Goal: Use online tool/utility

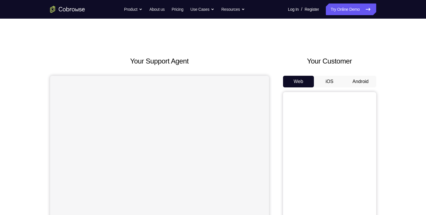
click at [357, 86] on button "Android" at bounding box center [360, 82] width 31 height 12
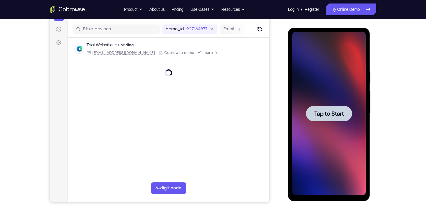
click at [332, 106] on div at bounding box center [329, 113] width 46 height 15
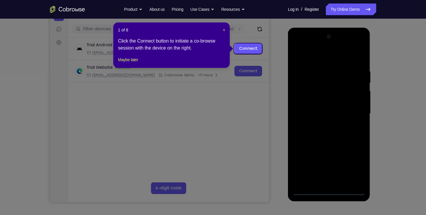
click at [178, 142] on icon at bounding box center [215, 107] width 431 height 215
click at [223, 29] on span "×" at bounding box center [224, 30] width 2 height 5
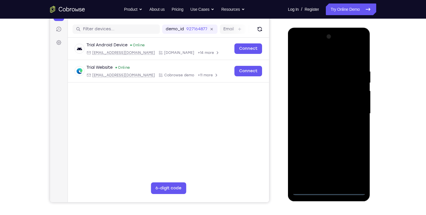
click at [328, 190] on div at bounding box center [329, 113] width 73 height 163
click at [357, 167] on div at bounding box center [329, 113] width 73 height 163
click at [319, 56] on div at bounding box center [329, 113] width 73 height 163
click at [353, 108] on div at bounding box center [329, 113] width 73 height 163
click at [327, 125] on div at bounding box center [329, 113] width 73 height 163
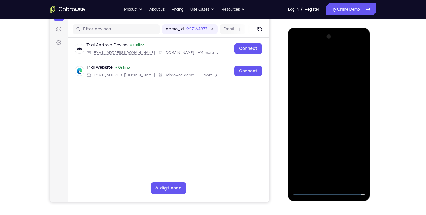
scroll to position [68, 0]
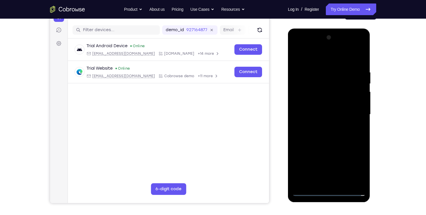
click at [339, 109] on div at bounding box center [329, 114] width 73 height 163
click at [330, 124] on div at bounding box center [329, 114] width 73 height 163
click at [357, 104] on div at bounding box center [329, 114] width 73 height 163
click at [302, 104] on div at bounding box center [329, 114] width 73 height 163
click at [315, 103] on div at bounding box center [329, 114] width 73 height 163
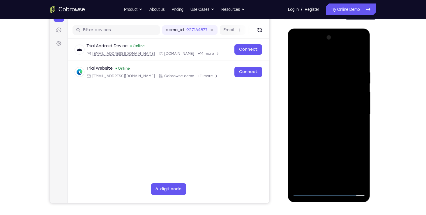
click at [323, 118] on div at bounding box center [329, 114] width 73 height 163
click at [315, 132] on div at bounding box center [329, 114] width 73 height 163
click at [343, 127] on div at bounding box center [329, 114] width 73 height 163
click at [343, 131] on div at bounding box center [329, 114] width 73 height 163
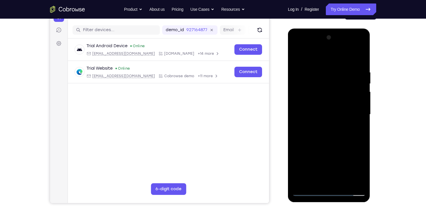
click at [358, 64] on div at bounding box center [329, 114] width 73 height 163
click at [362, 57] on div at bounding box center [329, 114] width 73 height 163
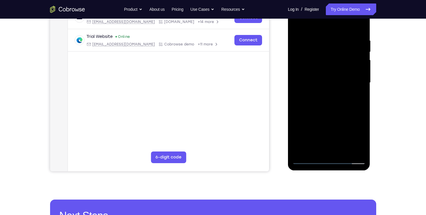
scroll to position [100, 0]
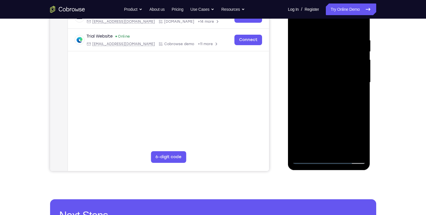
click at [344, 153] on div at bounding box center [329, 82] width 73 height 163
click at [327, 115] on div at bounding box center [329, 82] width 73 height 163
click at [311, 159] on div at bounding box center [329, 82] width 73 height 163
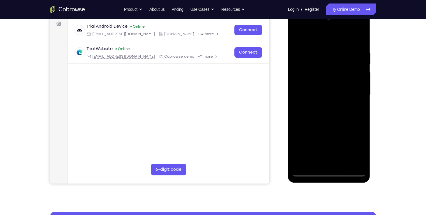
scroll to position [87, 0]
click at [303, 164] on div at bounding box center [329, 94] width 73 height 163
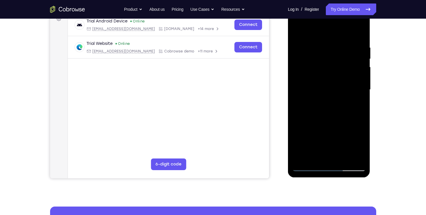
scroll to position [95, 0]
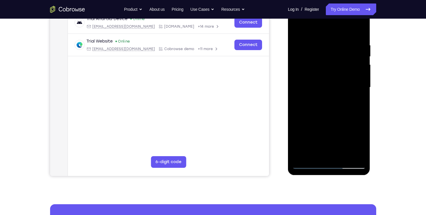
click at [344, 158] on div at bounding box center [329, 87] width 73 height 163
click at [307, 166] on div at bounding box center [329, 87] width 73 height 163
click at [316, 155] on div at bounding box center [329, 87] width 73 height 163
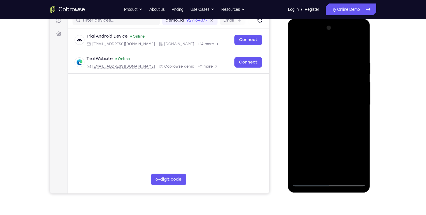
scroll to position [77, 0]
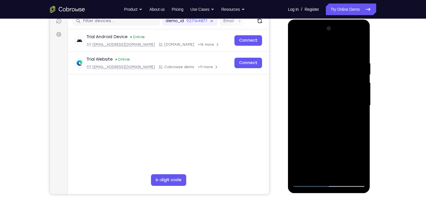
click at [327, 47] on div at bounding box center [329, 105] width 73 height 163
click at [330, 64] on div at bounding box center [329, 105] width 73 height 163
click at [305, 59] on div at bounding box center [329, 105] width 73 height 163
click at [297, 46] on div at bounding box center [329, 105] width 73 height 163
click at [362, 64] on div at bounding box center [329, 105] width 73 height 163
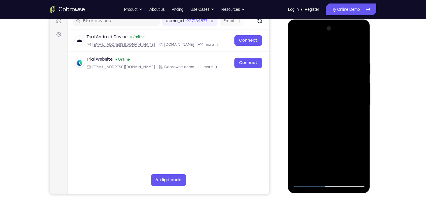
click at [361, 74] on div at bounding box center [329, 105] width 73 height 163
click at [331, 47] on div at bounding box center [329, 105] width 73 height 163
click at [315, 60] on div at bounding box center [329, 105] width 73 height 163
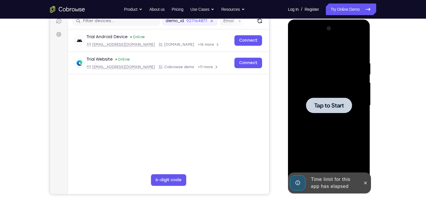
click at [322, 100] on div at bounding box center [329, 105] width 46 height 15
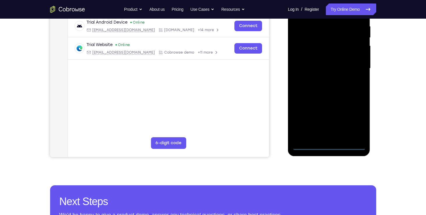
scroll to position [114, 0]
click at [329, 145] on div at bounding box center [329, 68] width 73 height 163
click at [356, 123] on div at bounding box center [329, 68] width 73 height 163
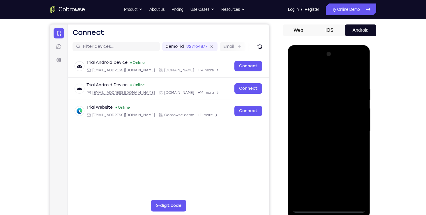
scroll to position [50, 0]
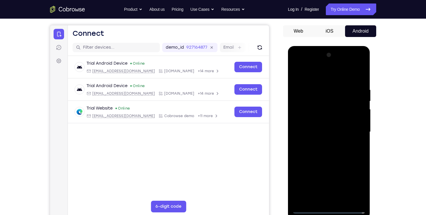
click at [324, 79] on div at bounding box center [329, 131] width 73 height 163
click at [357, 135] on div at bounding box center [329, 131] width 73 height 163
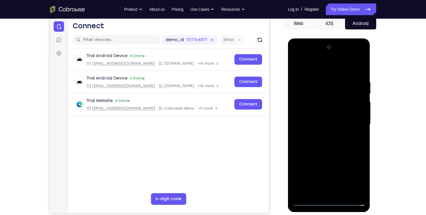
click at [324, 134] on div at bounding box center [329, 124] width 73 height 163
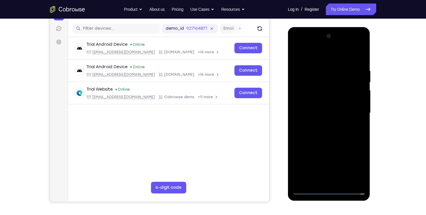
scroll to position [70, 0]
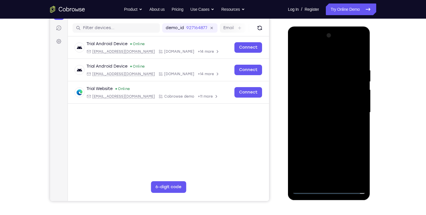
click at [315, 108] on div at bounding box center [329, 112] width 73 height 163
click at [311, 101] on div at bounding box center [329, 112] width 73 height 163
click at [324, 114] on div at bounding box center [329, 112] width 73 height 163
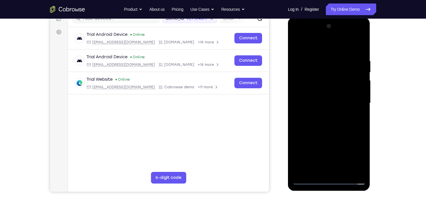
scroll to position [79, 0]
click at [346, 125] on div at bounding box center [329, 103] width 73 height 163
click at [359, 54] on div at bounding box center [329, 103] width 73 height 163
click at [343, 170] on div at bounding box center [329, 103] width 73 height 163
click at [329, 133] on div at bounding box center [329, 103] width 73 height 163
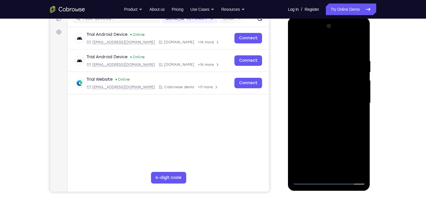
click at [302, 92] on div at bounding box center [329, 103] width 73 height 163
click at [317, 46] on div at bounding box center [329, 103] width 73 height 163
click at [299, 90] on div at bounding box center [329, 103] width 73 height 163
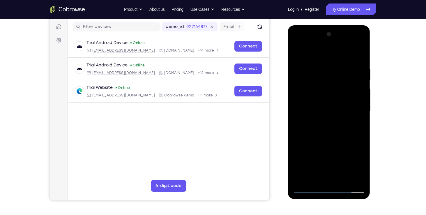
scroll to position [80, 0]
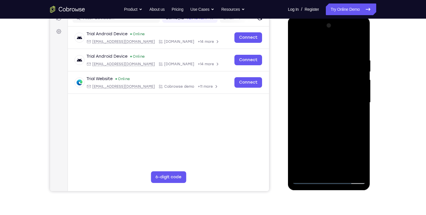
click at [302, 171] on div at bounding box center [329, 102] width 73 height 163
click at [344, 170] on div at bounding box center [329, 102] width 73 height 163
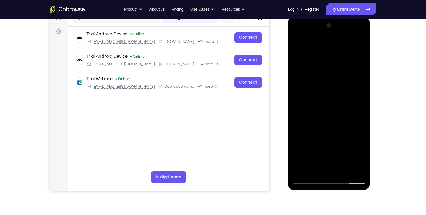
click at [299, 43] on div at bounding box center [329, 102] width 73 height 163
drag, startPoint x: 354, startPoint y: 71, endPoint x: 302, endPoint y: 80, distance: 52.7
click at [302, 80] on div at bounding box center [329, 102] width 73 height 163
drag, startPoint x: 330, startPoint y: 61, endPoint x: 268, endPoint y: 74, distance: 64.2
click at [288, 74] on html "Online web based iOS Simulators and Android Emulators. Run iPhone, iPad, Mobile…" at bounding box center [329, 104] width 83 height 175
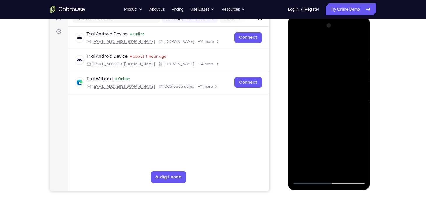
click at [345, 173] on div at bounding box center [329, 102] width 73 height 163
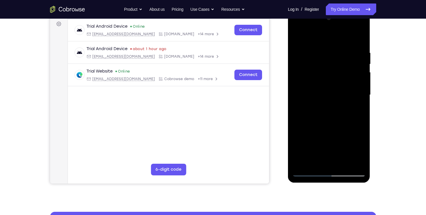
scroll to position [87, 0]
click at [311, 172] on div at bounding box center [329, 94] width 73 height 163
click at [305, 163] on div at bounding box center [329, 94] width 73 height 163
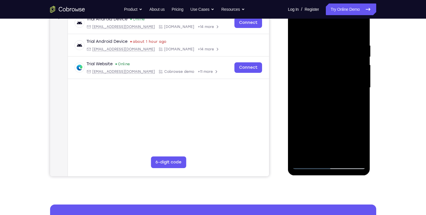
scroll to position [98, 0]
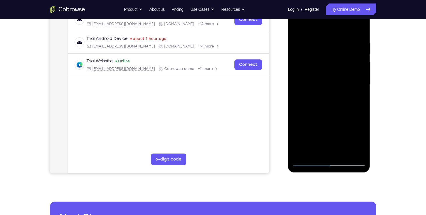
click at [357, 153] on div at bounding box center [329, 84] width 73 height 163
click at [298, 71] on div at bounding box center [329, 84] width 73 height 163
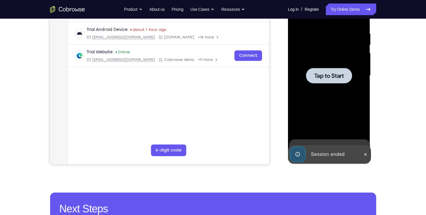
scroll to position [0, 0]
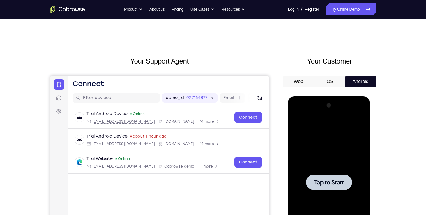
click at [329, 86] on button "iOS" at bounding box center [329, 82] width 31 height 12
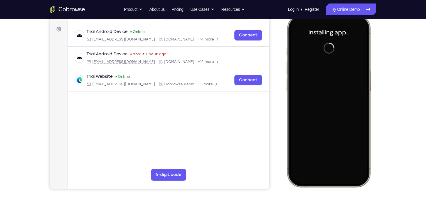
scroll to position [82, 0]
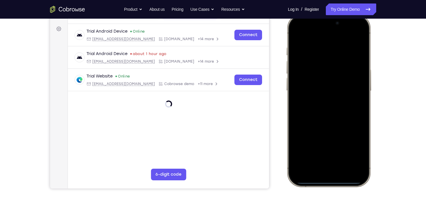
click at [324, 77] on div at bounding box center [328, 100] width 77 height 166
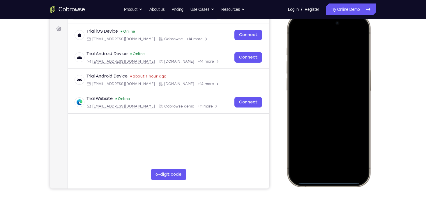
drag, startPoint x: 322, startPoint y: 23, endPoint x: 342, endPoint y: 184, distance: 161.8
click at [342, 184] on div at bounding box center [329, 100] width 86 height 173
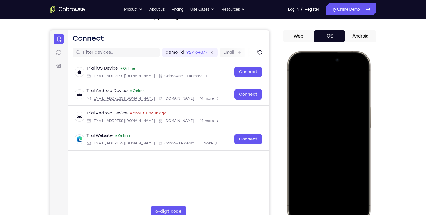
drag, startPoint x: 328, startPoint y: 55, endPoint x: 317, endPoint y: 230, distance: 175.2
click at [317, 215] on html "Online web based iOS Simulators and Android Emulators. Run iPhone, iPad, Mobile…" at bounding box center [329, 138] width 87 height 175
drag, startPoint x: 334, startPoint y: 125, endPoint x: 328, endPoint y: 230, distance: 105.1
click at [328, 215] on html "Online web based iOS Simulators and Android Emulators. Run iPhone, iPad, Mobile…" at bounding box center [329, 138] width 87 height 175
click at [353, 69] on div at bounding box center [328, 137] width 77 height 166
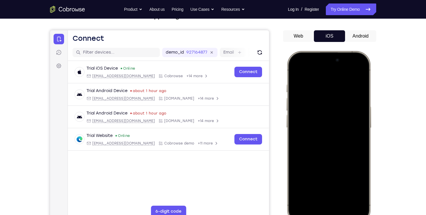
click at [313, 103] on div at bounding box center [328, 137] width 77 height 166
click at [319, 102] on div at bounding box center [328, 137] width 77 height 166
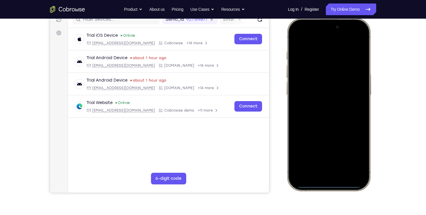
scroll to position [79, 0]
click at [324, 165] on div at bounding box center [328, 104] width 77 height 166
click at [316, 75] on div at bounding box center [328, 104] width 77 height 166
click at [310, 80] on div at bounding box center [328, 104] width 77 height 166
click at [323, 111] on div at bounding box center [328, 104] width 77 height 166
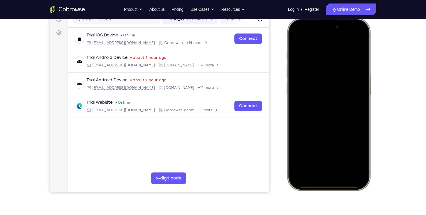
click at [322, 83] on div at bounding box center [328, 104] width 77 height 166
click at [319, 92] on div at bounding box center [328, 104] width 77 height 166
click at [358, 94] on div at bounding box center [328, 104] width 77 height 166
click at [349, 106] on div at bounding box center [328, 104] width 77 height 166
click at [342, 130] on div at bounding box center [328, 104] width 77 height 166
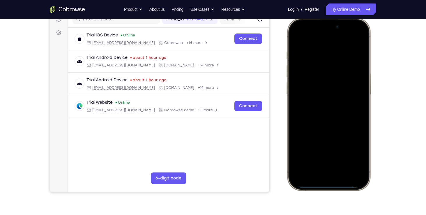
click at [344, 156] on div at bounding box center [328, 104] width 77 height 166
click at [298, 37] on div at bounding box center [328, 104] width 77 height 166
drag, startPoint x: 335, startPoint y: 57, endPoint x: 260, endPoint y: 50, distance: 75.5
click at [286, 50] on html "Online web based iOS Simulators and Android Emulators. Run iPhone, iPad, Mobile…" at bounding box center [329, 105] width 87 height 175
click at [333, 134] on div at bounding box center [328, 104] width 77 height 166
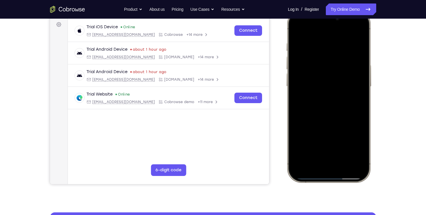
scroll to position [88, 0]
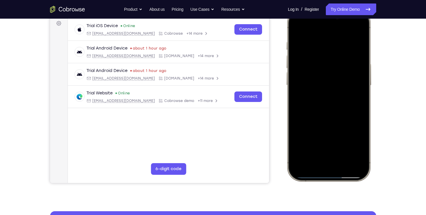
click at [302, 150] on div at bounding box center [328, 95] width 77 height 166
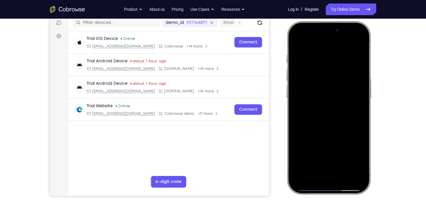
scroll to position [75, 0]
click at [311, 59] on div at bounding box center [328, 108] width 77 height 166
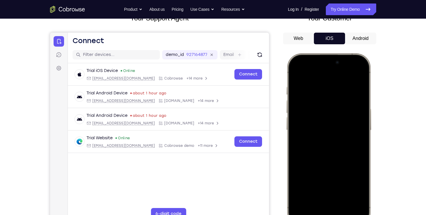
scroll to position [42, 0]
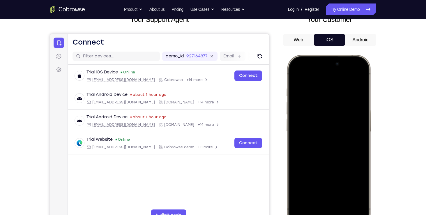
click at [302, 75] on div at bounding box center [328, 141] width 77 height 166
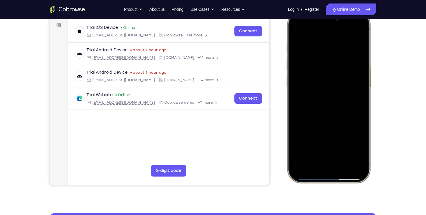
scroll to position [90, 0]
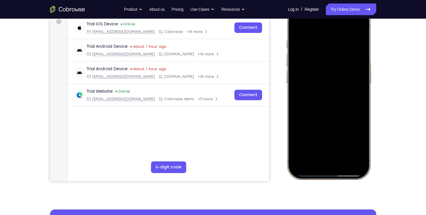
click at [325, 102] on div at bounding box center [328, 93] width 77 height 166
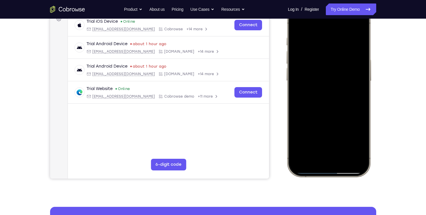
click at [297, 88] on div at bounding box center [328, 90] width 77 height 166
click at [326, 53] on div at bounding box center [328, 90] width 77 height 166
click at [304, 109] on div at bounding box center [328, 90] width 77 height 166
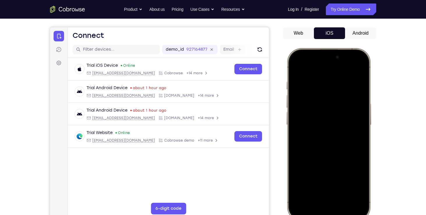
scroll to position [45, 0]
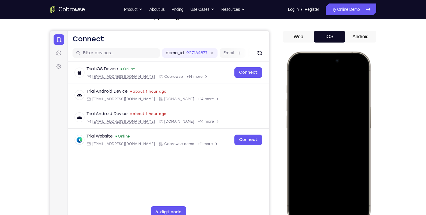
click at [296, 71] on div at bounding box center [328, 138] width 77 height 166
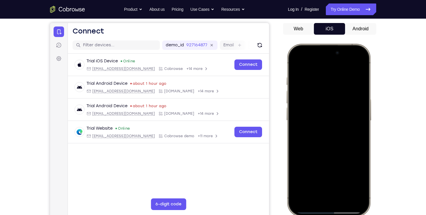
scroll to position [53, 0]
click at [352, 116] on div at bounding box center [328, 130] width 77 height 166
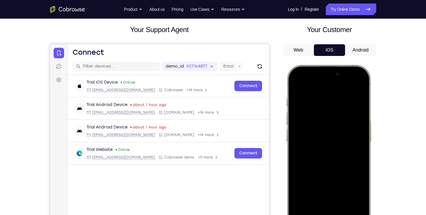
scroll to position [30, 0]
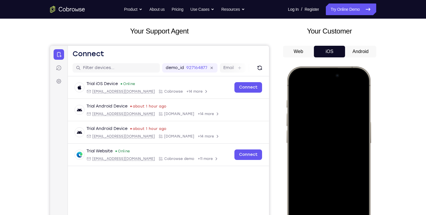
click at [298, 83] on div at bounding box center [328, 153] width 77 height 166
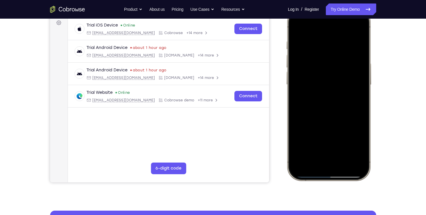
scroll to position [89, 0]
click at [299, 146] on div at bounding box center [328, 94] width 77 height 166
click at [301, 146] on div at bounding box center [328, 94] width 77 height 166
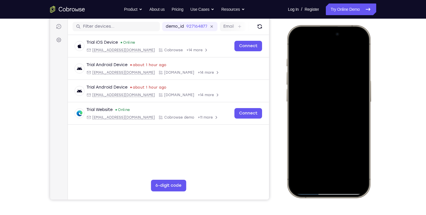
scroll to position [72, 0]
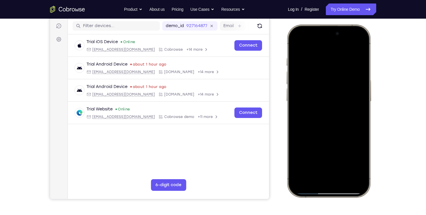
drag, startPoint x: 314, startPoint y: 115, endPoint x: 319, endPoint y: 171, distance: 56.4
click at [319, 171] on div at bounding box center [328, 111] width 77 height 166
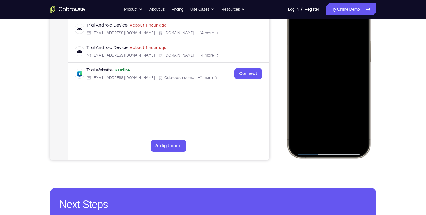
scroll to position [112, 0]
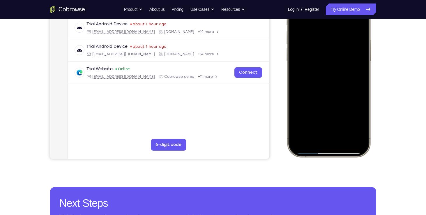
click at [355, 134] on div at bounding box center [328, 70] width 77 height 166
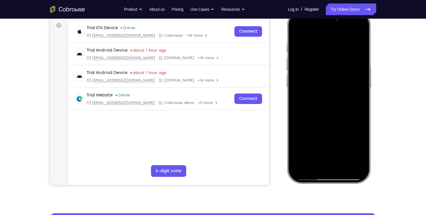
scroll to position [76, 0]
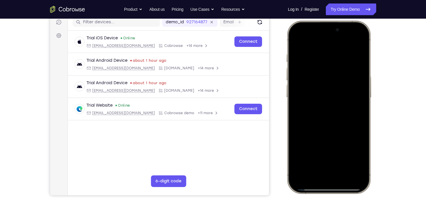
click at [363, 82] on div at bounding box center [328, 107] width 77 height 166
click at [354, 88] on div at bounding box center [328, 107] width 77 height 166
click at [347, 89] on div at bounding box center [328, 107] width 77 height 166
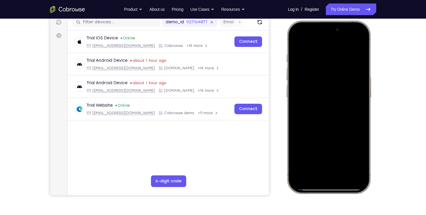
click at [347, 89] on div at bounding box center [328, 107] width 77 height 166
click at [346, 157] on div at bounding box center [328, 107] width 77 height 166
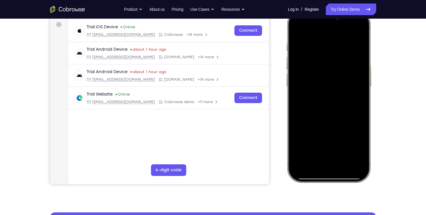
scroll to position [88, 0]
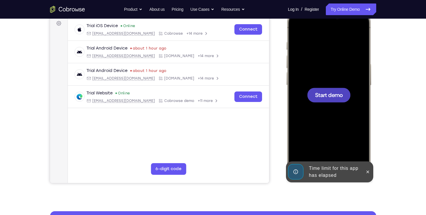
click at [330, 112] on div at bounding box center [328, 95] width 77 height 166
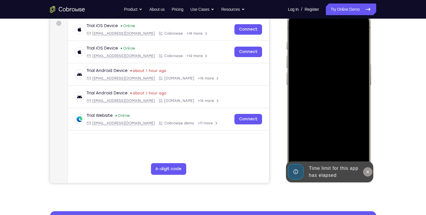
click at [368, 171] on icon at bounding box center [367, 172] width 5 height 5
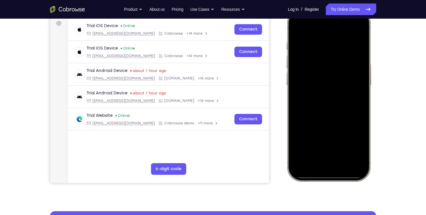
click at [327, 176] on div at bounding box center [328, 95] width 77 height 166
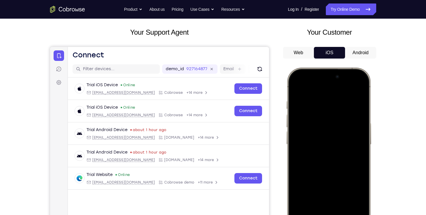
scroll to position [27, 0]
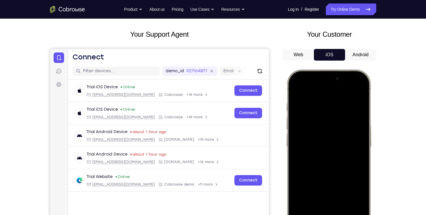
drag, startPoint x: 338, startPoint y: 81, endPoint x: 346, endPoint y: 163, distance: 82.3
click at [346, 163] on div at bounding box center [328, 156] width 77 height 166
drag, startPoint x: 349, startPoint y: 132, endPoint x: 354, endPoint y: 159, distance: 26.6
click at [354, 159] on div at bounding box center [328, 156] width 77 height 166
drag, startPoint x: 355, startPoint y: 123, endPoint x: 355, endPoint y: 226, distance: 103.5
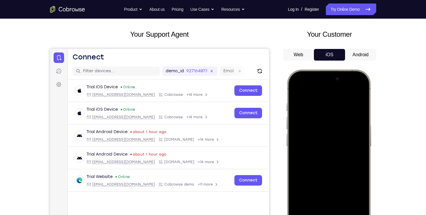
click at [355, 215] on div at bounding box center [328, 156] width 77 height 166
drag, startPoint x: 353, startPoint y: 105, endPoint x: 368, endPoint y: 166, distance: 62.8
click at [368, 166] on div at bounding box center [329, 156] width 86 height 173
drag, startPoint x: 346, startPoint y: 88, endPoint x: 363, endPoint y: 178, distance: 91.5
click at [363, 178] on div at bounding box center [328, 156] width 77 height 166
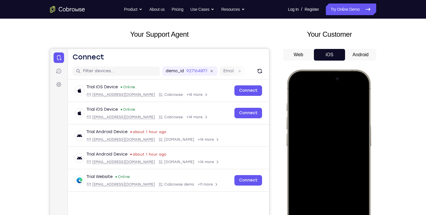
drag, startPoint x: 346, startPoint y: 89, endPoint x: 357, endPoint y: 181, distance: 93.1
click at [357, 181] on div at bounding box center [328, 156] width 77 height 166
drag, startPoint x: 333, startPoint y: 72, endPoint x: 381, endPoint y: 312, distance: 244.8
click at [373, 215] on html "Online web based iOS Simulators and Android Emulators. Run iPhone, iPad, Mobile…" at bounding box center [329, 157] width 87 height 175
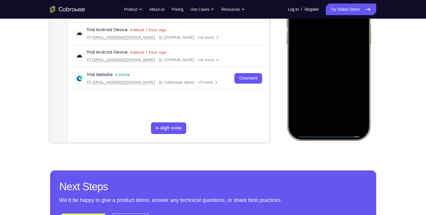
click at [337, 78] on div at bounding box center [328, 54] width 77 height 166
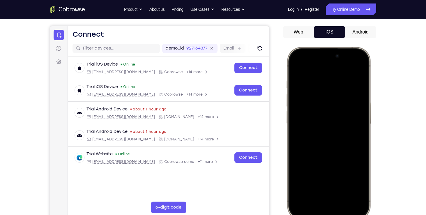
scroll to position [49, 0]
drag, startPoint x: 304, startPoint y: 55, endPoint x: 326, endPoint y: 126, distance: 74.4
click at [326, 126] on div at bounding box center [328, 133] width 77 height 166
drag, startPoint x: 302, startPoint y: 52, endPoint x: 340, endPoint y: 230, distance: 181.6
click at [340, 215] on html "Online web based iOS Simulators and Android Emulators. Run iPhone, iPad, Mobile…" at bounding box center [329, 134] width 87 height 175
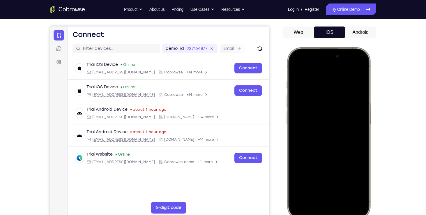
drag, startPoint x: 329, startPoint y: 134, endPoint x: 328, endPoint y: 177, distance: 42.3
click at [328, 177] on div at bounding box center [328, 133] width 77 height 166
click at [357, 67] on div at bounding box center [328, 133] width 77 height 166
click at [317, 100] on div at bounding box center [328, 133] width 77 height 166
click at [314, 198] on div at bounding box center [328, 133] width 77 height 166
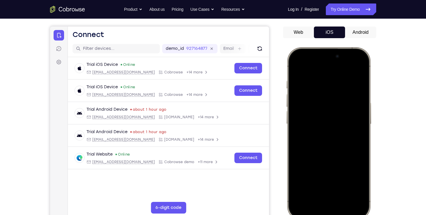
click at [321, 78] on div at bounding box center [328, 133] width 77 height 166
click at [347, 135] on div at bounding box center [328, 133] width 77 height 166
click at [354, 131] on div at bounding box center [328, 133] width 77 height 166
click at [333, 145] on div at bounding box center [328, 133] width 77 height 166
click at [319, 95] on div at bounding box center [328, 133] width 77 height 166
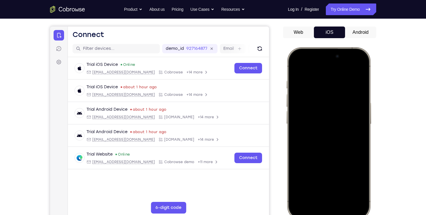
click at [328, 186] on div at bounding box center [328, 133] width 77 height 166
click at [321, 129] on div at bounding box center [328, 133] width 77 height 166
click at [314, 111] on div at bounding box center [328, 133] width 77 height 166
click at [314, 122] on div at bounding box center [328, 133] width 77 height 166
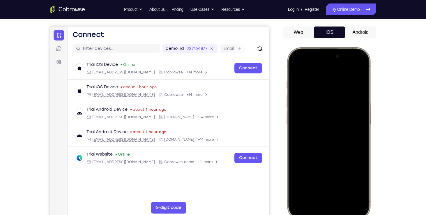
click at [330, 135] on div at bounding box center [328, 133] width 77 height 166
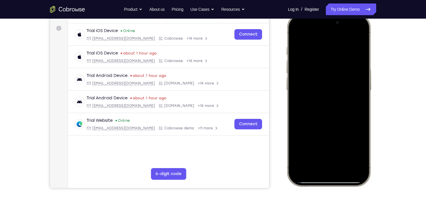
scroll to position [83, 0]
click at [338, 124] on div at bounding box center [328, 100] width 77 height 166
click at [342, 154] on div at bounding box center [328, 100] width 77 height 166
click at [338, 90] on div at bounding box center [328, 100] width 77 height 166
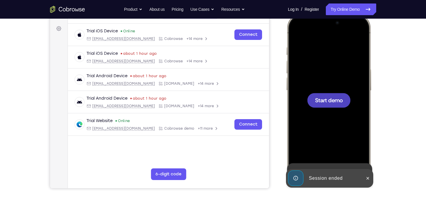
click at [323, 106] on div at bounding box center [328, 100] width 43 height 15
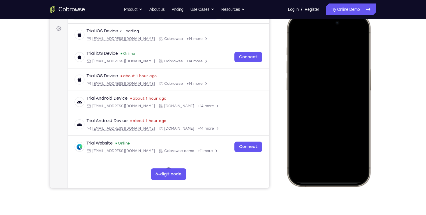
click at [331, 181] on div at bounding box center [328, 100] width 77 height 166
drag, startPoint x: 303, startPoint y: 23, endPoint x: 318, endPoint y: 88, distance: 66.4
click at [318, 88] on div at bounding box center [328, 100] width 77 height 166
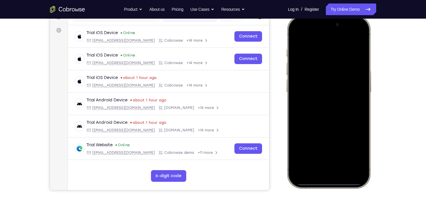
drag, startPoint x: 303, startPoint y: 21, endPoint x: 324, endPoint y: 209, distance: 189.4
click at [324, 190] on html "Online web based iOS Simulators and Android Emulators. Run iPhone, iPad, Mobile…" at bounding box center [329, 102] width 87 height 175
drag, startPoint x: 342, startPoint y: 132, endPoint x: 344, endPoint y: 192, distance: 60.3
click at [344, 190] on html "Online web based iOS Simulators and Android Emulators. Run iPhone, iPad, Mobile…" at bounding box center [329, 102] width 87 height 175
click at [354, 35] on div at bounding box center [328, 102] width 77 height 166
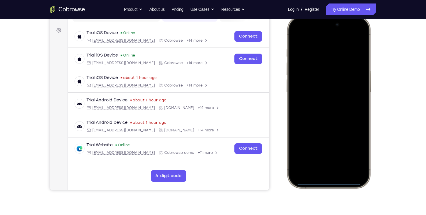
click at [317, 69] on div at bounding box center [328, 102] width 77 height 166
click at [330, 163] on div at bounding box center [328, 102] width 77 height 166
click at [302, 44] on div at bounding box center [328, 102] width 77 height 166
click at [320, 112] on div at bounding box center [328, 102] width 77 height 166
click at [326, 80] on div at bounding box center [328, 102] width 77 height 166
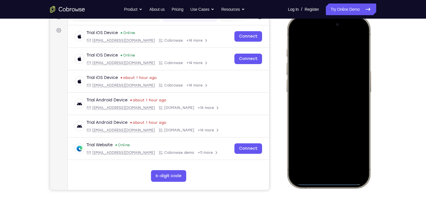
click at [322, 91] on div at bounding box center [328, 102] width 77 height 166
click at [301, 103] on div at bounding box center [328, 102] width 77 height 166
click at [338, 129] on div at bounding box center [328, 102] width 77 height 166
click at [344, 156] on div at bounding box center [328, 102] width 77 height 166
click at [343, 156] on div at bounding box center [328, 102] width 77 height 166
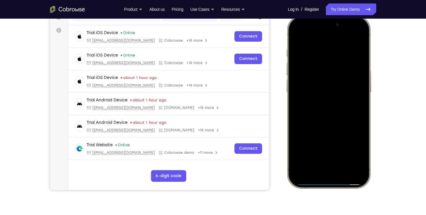
click at [335, 89] on div at bounding box center [328, 102] width 77 height 166
click at [321, 153] on div at bounding box center [328, 102] width 77 height 166
click at [295, 36] on div at bounding box center [328, 102] width 77 height 166
click at [313, 87] on div at bounding box center [328, 102] width 77 height 166
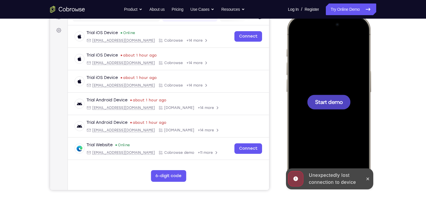
click at [335, 107] on div at bounding box center [328, 102] width 43 height 15
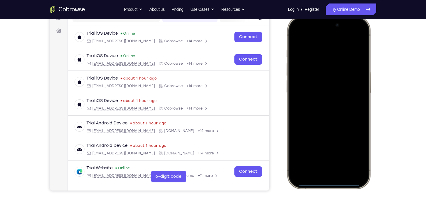
scroll to position [81, 0]
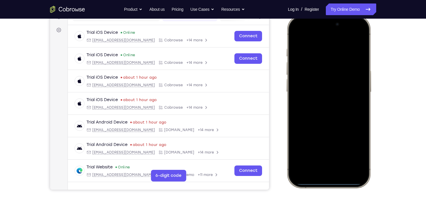
drag, startPoint x: 311, startPoint y: 54, endPoint x: 335, endPoint y: 142, distance: 91.6
click at [335, 142] on div at bounding box center [328, 101] width 77 height 166
drag, startPoint x: 333, startPoint y: 101, endPoint x: 337, endPoint y: 139, distance: 38.7
click at [337, 139] on div at bounding box center [328, 101] width 77 height 166
click at [356, 33] on div at bounding box center [328, 101] width 77 height 166
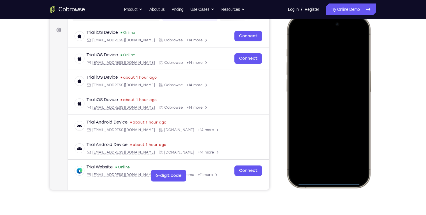
click at [349, 33] on div at bounding box center [328, 101] width 77 height 166
click at [320, 65] on div at bounding box center [328, 101] width 77 height 166
drag, startPoint x: 352, startPoint y: 73, endPoint x: 352, endPoint y: 77, distance: 4.1
click at [352, 77] on div at bounding box center [328, 101] width 77 height 166
click at [358, 34] on div at bounding box center [328, 101] width 77 height 166
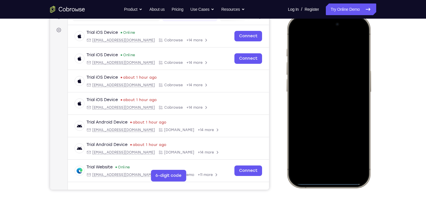
click at [314, 67] on div at bounding box center [328, 101] width 77 height 166
click at [315, 165] on div at bounding box center [328, 101] width 77 height 166
click at [318, 43] on div at bounding box center [328, 101] width 77 height 166
click at [321, 110] on div at bounding box center [328, 101] width 77 height 166
click at [311, 78] on div at bounding box center [328, 101] width 77 height 166
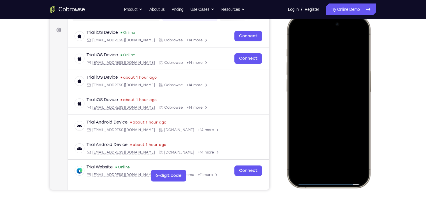
click at [315, 89] on div at bounding box center [328, 101] width 77 height 166
click at [360, 91] on div at bounding box center [328, 101] width 77 height 166
click at [331, 105] on div at bounding box center [328, 101] width 77 height 166
click at [346, 154] on div at bounding box center [328, 101] width 77 height 166
click at [343, 155] on div at bounding box center [328, 101] width 77 height 166
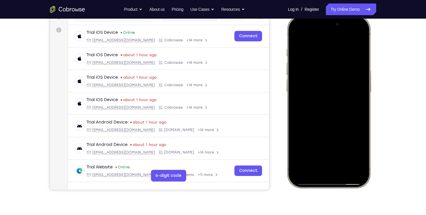
click at [334, 89] on div at bounding box center [328, 101] width 77 height 166
click at [349, 149] on div at bounding box center [328, 101] width 77 height 166
click at [349, 153] on div at bounding box center [328, 101] width 77 height 166
click at [322, 147] on div at bounding box center [328, 101] width 77 height 166
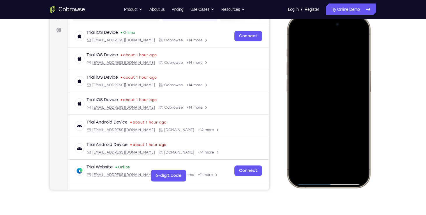
click at [321, 147] on div at bounding box center [328, 101] width 77 height 166
click at [354, 154] on div at bounding box center [328, 101] width 77 height 166
click at [355, 153] on div at bounding box center [328, 101] width 77 height 166
click at [358, 152] on div at bounding box center [328, 101] width 77 height 166
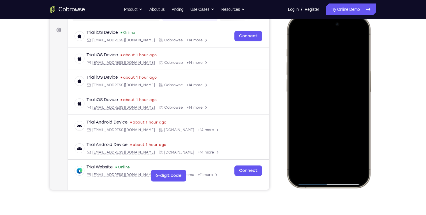
click at [297, 38] on div at bounding box center [328, 101] width 77 height 166
click at [297, 36] on div at bounding box center [328, 101] width 77 height 166
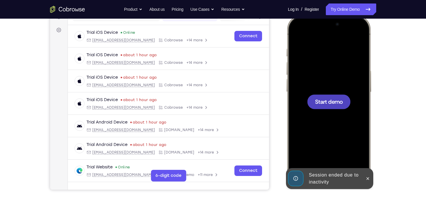
click at [320, 92] on div at bounding box center [328, 101] width 77 height 166
click at [367, 181] on button at bounding box center [367, 178] width 9 height 9
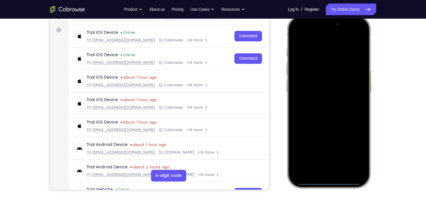
drag, startPoint x: 302, startPoint y: 24, endPoint x: 330, endPoint y: 80, distance: 62.2
click at [330, 80] on div at bounding box center [328, 101] width 77 height 166
drag, startPoint x: 302, startPoint y: 23, endPoint x: 328, endPoint y: 175, distance: 154.7
click at [328, 175] on div at bounding box center [328, 101] width 77 height 166
drag, startPoint x: 329, startPoint y: 119, endPoint x: 357, endPoint y: 220, distance: 104.6
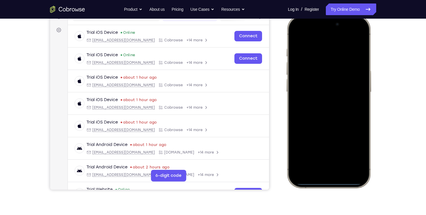
click at [357, 190] on html "Online web based iOS Simulators and Android Emulators. Run iPhone, iPad, Mobile…" at bounding box center [329, 102] width 87 height 175
drag, startPoint x: 336, startPoint y: 98, endPoint x: 341, endPoint y: 137, distance: 38.7
click at [341, 137] on div at bounding box center [328, 101] width 77 height 166
drag, startPoint x: 339, startPoint y: 87, endPoint x: 340, endPoint y: 125, distance: 37.6
click at [340, 125] on div at bounding box center [328, 101] width 77 height 166
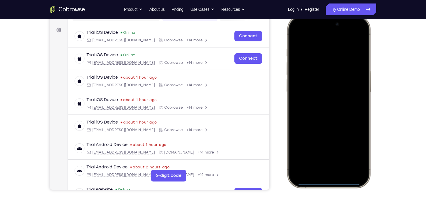
click at [361, 35] on div at bounding box center [328, 101] width 77 height 166
click at [317, 69] on div at bounding box center [328, 101] width 77 height 166
click at [313, 163] on div at bounding box center [328, 101] width 77 height 166
click at [313, 72] on div at bounding box center [328, 101] width 77 height 166
click at [306, 71] on div at bounding box center [328, 101] width 77 height 166
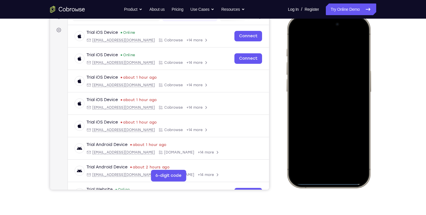
click at [323, 109] on div at bounding box center [328, 101] width 77 height 166
click at [313, 77] on div at bounding box center [328, 101] width 77 height 166
click at [313, 92] on div at bounding box center [328, 101] width 77 height 166
click at [358, 91] on div at bounding box center [328, 101] width 77 height 166
click at [344, 105] on div at bounding box center [328, 101] width 77 height 166
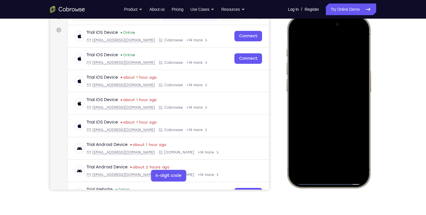
click at [309, 102] on div at bounding box center [328, 101] width 77 height 166
click at [330, 130] on div at bounding box center [328, 101] width 77 height 166
click at [348, 156] on div at bounding box center [328, 101] width 77 height 166
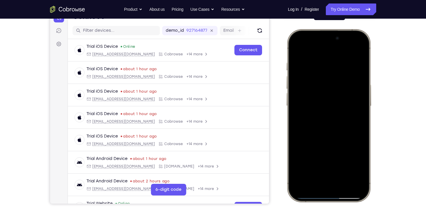
scroll to position [67, 0]
click at [338, 109] on div at bounding box center [328, 116] width 77 height 166
click at [339, 99] on div at bounding box center [328, 116] width 77 height 166
click at [354, 99] on div at bounding box center [328, 116] width 77 height 166
click at [309, 164] on div at bounding box center [328, 116] width 77 height 166
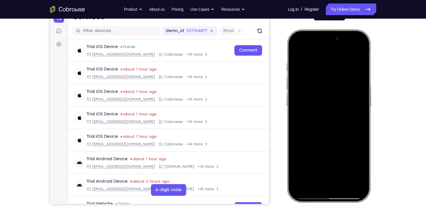
click at [332, 165] on div at bounding box center [328, 116] width 77 height 166
click at [360, 166] on div at bounding box center [328, 116] width 77 height 166
click at [352, 166] on div at bounding box center [328, 116] width 77 height 166
click at [350, 166] on div at bounding box center [328, 116] width 77 height 166
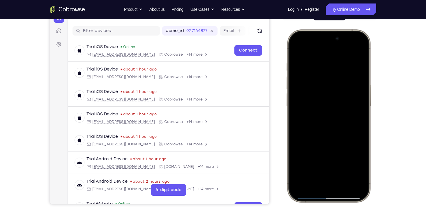
scroll to position [98, 0]
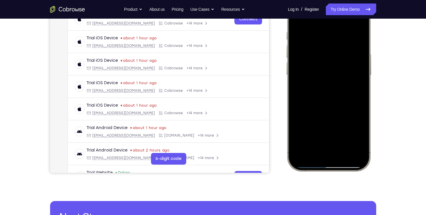
click at [357, 135] on div at bounding box center [328, 84] width 77 height 166
click at [360, 135] on div at bounding box center [328, 84] width 77 height 166
click at [359, 135] on div at bounding box center [328, 84] width 77 height 166
drag, startPoint x: 359, startPoint y: 119, endPoint x: 353, endPoint y: 133, distance: 15.7
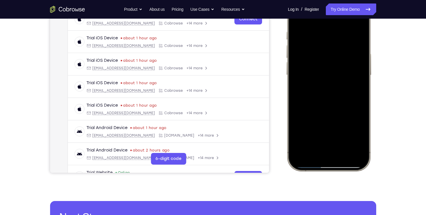
click at [353, 133] on div at bounding box center [328, 84] width 77 height 166
click at [356, 135] on div at bounding box center [328, 84] width 77 height 166
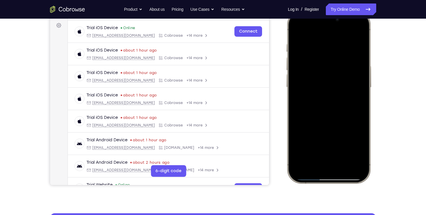
click at [355, 128] on div at bounding box center [328, 97] width 77 height 166
drag, startPoint x: 359, startPoint y: 126, endPoint x: 334, endPoint y: 126, distance: 24.8
click at [334, 126] on div at bounding box center [328, 97] width 77 height 166
click at [341, 131] on div at bounding box center [328, 97] width 77 height 166
click at [335, 124] on div at bounding box center [328, 97] width 77 height 166
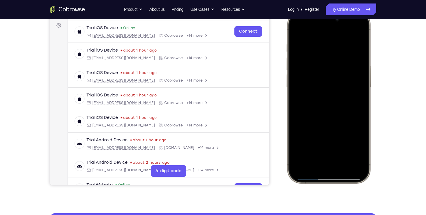
click at [325, 79] on div at bounding box center [328, 97] width 77 height 166
click at [354, 125] on div at bounding box center [328, 97] width 77 height 166
click at [340, 125] on div at bounding box center [328, 97] width 77 height 166
click at [332, 119] on div at bounding box center [328, 97] width 77 height 166
click at [328, 78] on div at bounding box center [328, 97] width 77 height 166
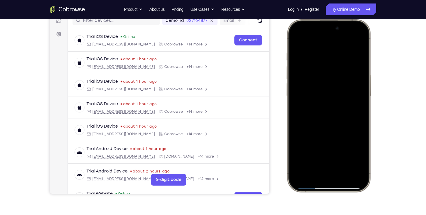
scroll to position [77, 0]
click at [325, 94] on div at bounding box center [328, 106] width 77 height 166
click at [344, 94] on div at bounding box center [328, 106] width 77 height 166
click at [357, 155] on div at bounding box center [328, 106] width 77 height 166
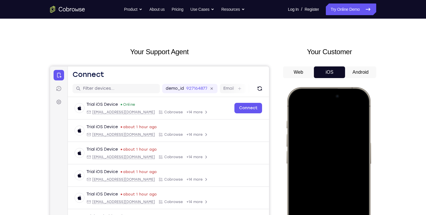
scroll to position [9, 0]
click at [298, 108] on div at bounding box center [328, 174] width 77 height 166
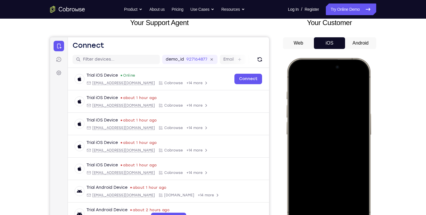
scroll to position [40, 0]
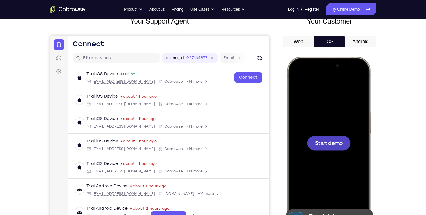
click at [280, 131] on div "Your Support Agent Your Customer Web iOS Android" at bounding box center [213, 123] width 326 height 215
click at [310, 145] on div at bounding box center [328, 143] width 43 height 15
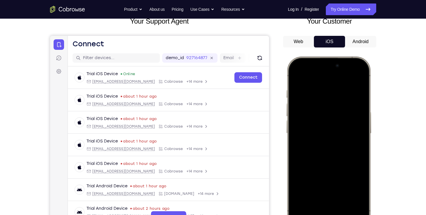
scroll to position [59, 0]
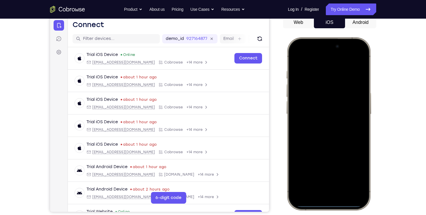
click at [316, 198] on div at bounding box center [328, 124] width 77 height 166
drag, startPoint x: 307, startPoint y: 47, endPoint x: 314, endPoint y: 133, distance: 86.2
click at [314, 133] on div at bounding box center [328, 124] width 77 height 166
drag, startPoint x: 312, startPoint y: 93, endPoint x: 329, endPoint y: 198, distance: 106.4
click at [329, 198] on div at bounding box center [328, 124] width 77 height 166
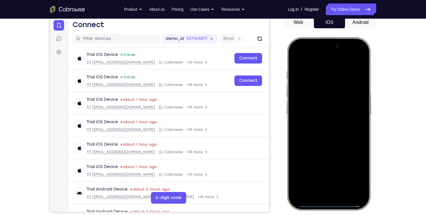
click at [356, 55] on div at bounding box center [328, 124] width 77 height 166
drag, startPoint x: 351, startPoint y: 55, endPoint x: 324, endPoint y: 88, distance: 42.9
click at [324, 88] on div at bounding box center [328, 124] width 77 height 166
click at [320, 188] on div at bounding box center [328, 124] width 77 height 166
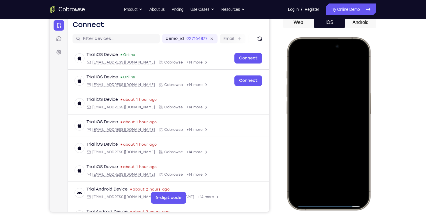
click at [320, 188] on div at bounding box center [328, 124] width 77 height 166
click at [314, 62] on div at bounding box center [328, 124] width 77 height 166
click at [335, 176] on div at bounding box center [328, 124] width 77 height 166
click at [308, 101] on div at bounding box center [328, 124] width 77 height 166
click at [307, 110] on div at bounding box center [328, 124] width 77 height 166
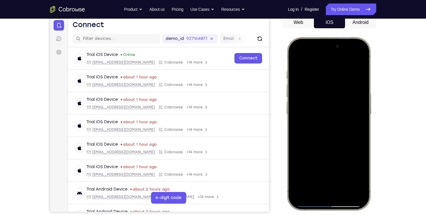
click at [306, 117] on div at bounding box center [328, 124] width 77 height 166
click at [358, 114] on div at bounding box center [328, 124] width 77 height 166
click at [309, 127] on div at bounding box center [328, 124] width 77 height 166
click at [328, 150] on div at bounding box center [328, 124] width 77 height 166
click at [343, 175] on div at bounding box center [328, 124] width 77 height 166
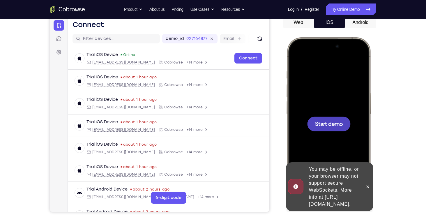
drag, startPoint x: 572, startPoint y: 110, endPoint x: 356, endPoint y: 127, distance: 216.0
click at [356, 127] on div at bounding box center [328, 124] width 77 height 166
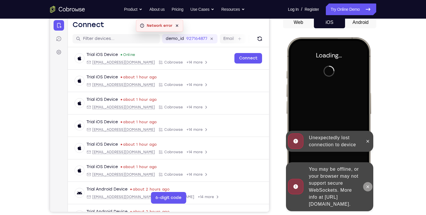
click at [365, 184] on button at bounding box center [367, 186] width 9 height 9
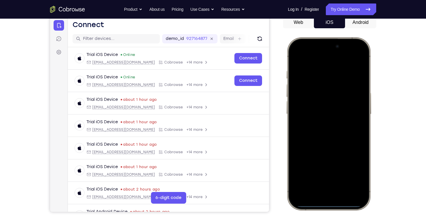
drag, startPoint x: 305, startPoint y: 48, endPoint x: 311, endPoint y: 100, distance: 52.2
click at [311, 100] on div at bounding box center [328, 124] width 77 height 166
click at [320, 141] on div at bounding box center [328, 124] width 77 height 166
click at [355, 57] on div at bounding box center [328, 124] width 77 height 166
click at [320, 91] on div at bounding box center [328, 124] width 77 height 166
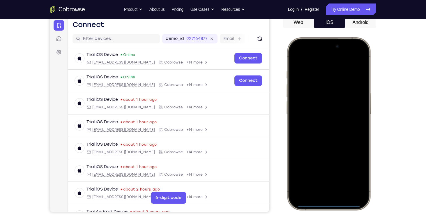
click at [317, 184] on div at bounding box center [328, 124] width 77 height 166
click at [310, 76] on div at bounding box center [328, 124] width 77 height 166
click at [306, 95] on div at bounding box center [328, 124] width 77 height 166
click at [321, 132] on div at bounding box center [328, 124] width 77 height 166
click at [313, 103] on div at bounding box center [328, 124] width 77 height 166
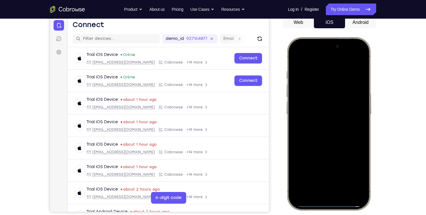
click at [312, 113] on div at bounding box center [328, 124] width 77 height 166
click at [316, 126] on div at bounding box center [328, 124] width 77 height 166
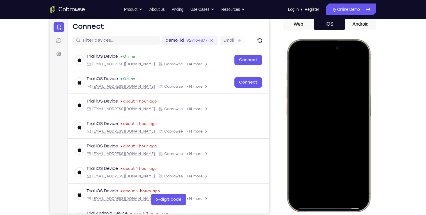
scroll to position [58, 0]
click at [345, 142] on div at bounding box center [328, 125] width 77 height 166
click at [328, 141] on div at bounding box center [328, 125] width 77 height 166
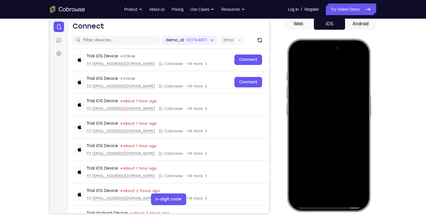
click at [332, 138] on div at bounding box center [328, 125] width 77 height 166
click at [296, 158] on div at bounding box center [328, 125] width 77 height 166
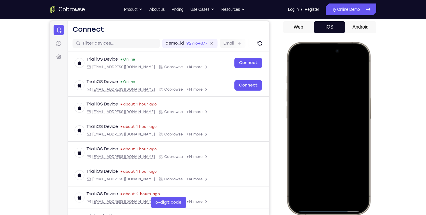
scroll to position [58, 0]
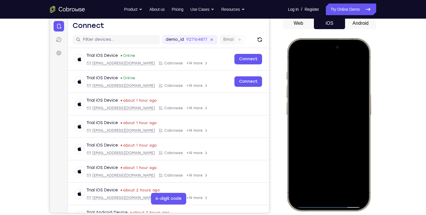
drag, startPoint x: 345, startPoint y: 139, endPoint x: 348, endPoint y: 78, distance: 61.3
click at [348, 78] on div at bounding box center [328, 124] width 77 height 166
drag, startPoint x: 330, startPoint y: 131, endPoint x: 335, endPoint y: 68, distance: 62.9
click at [335, 68] on div at bounding box center [328, 124] width 77 height 166
drag, startPoint x: 318, startPoint y: 159, endPoint x: 323, endPoint y: 83, distance: 75.9
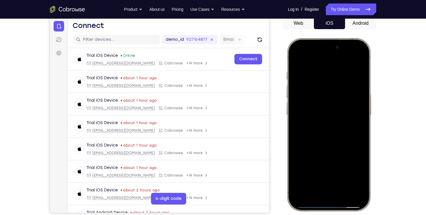
click at [323, 83] on div at bounding box center [328, 124] width 77 height 166
drag, startPoint x: 322, startPoint y: 125, endPoint x: 332, endPoint y: 37, distance: 87.9
click at [332, 38] on html "Online web based iOS Simulators and Android Emulators. Run iPhone, iPad, Mobile…" at bounding box center [329, 125] width 87 height 175
click at [344, 179] on div at bounding box center [328, 124] width 77 height 166
click at [332, 113] on div at bounding box center [328, 124] width 77 height 166
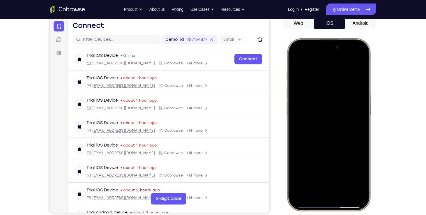
click at [307, 175] on div at bounding box center [328, 124] width 77 height 166
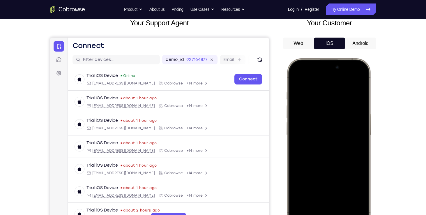
scroll to position [34, 0]
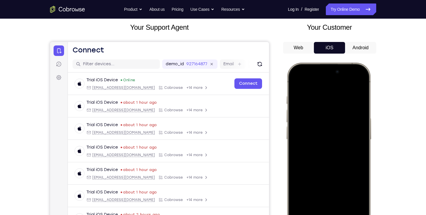
click at [297, 84] on div at bounding box center [328, 149] width 77 height 166
click at [295, 85] on div at bounding box center [328, 149] width 77 height 166
drag, startPoint x: 295, startPoint y: 85, endPoint x: 293, endPoint y: 90, distance: 5.5
click at [293, 90] on div at bounding box center [328, 149] width 77 height 166
click at [313, 131] on div at bounding box center [328, 149] width 77 height 166
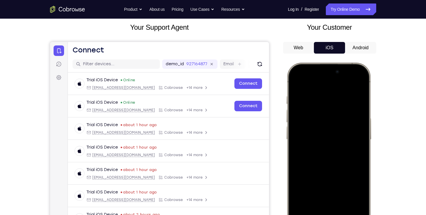
click at [315, 128] on div at bounding box center [328, 149] width 77 height 166
drag, startPoint x: 303, startPoint y: 73, endPoint x: 320, endPoint y: 109, distance: 40.2
click at [320, 109] on div at bounding box center [328, 149] width 77 height 166
drag, startPoint x: 304, startPoint y: 67, endPoint x: 320, endPoint y: 222, distance: 155.8
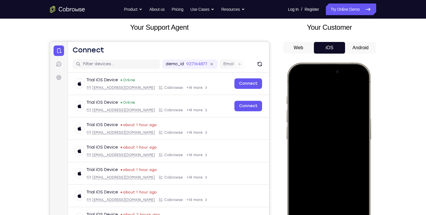
click at [320, 215] on div at bounding box center [328, 149] width 77 height 166
drag, startPoint x: 306, startPoint y: 71, endPoint x: 318, endPoint y: 230, distance: 159.3
click at [318, 215] on div at bounding box center [328, 149] width 77 height 166
drag, startPoint x: 326, startPoint y: 126, endPoint x: 329, endPoint y: 223, distance: 97.1
click at [329, 215] on div at bounding box center [328, 149] width 77 height 166
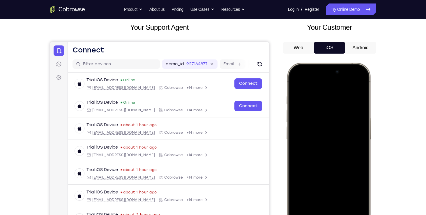
drag, startPoint x: 321, startPoint y: 119, endPoint x: 323, endPoint y: 230, distance: 110.5
click at [323, 215] on div at bounding box center [328, 149] width 77 height 166
click at [354, 81] on div at bounding box center [328, 149] width 77 height 166
click at [319, 114] on div at bounding box center [328, 149] width 77 height 166
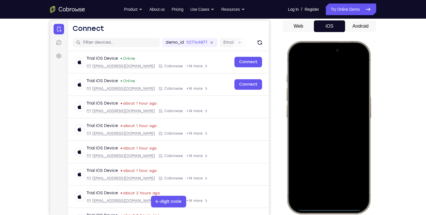
scroll to position [56, 0]
click at [320, 193] on div at bounding box center [328, 127] width 77 height 166
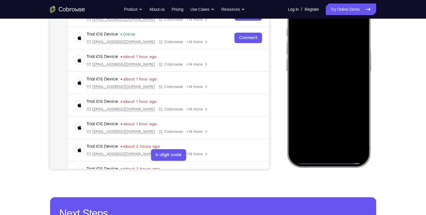
click at [338, 133] on div at bounding box center [328, 81] width 77 height 166
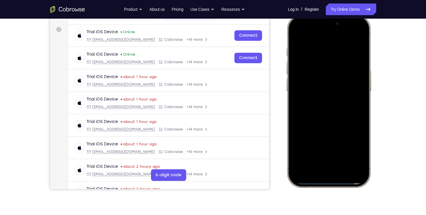
click at [334, 75] on div at bounding box center [328, 101] width 77 height 166
click at [325, 89] on div at bounding box center [328, 101] width 77 height 166
click at [358, 85] on div at bounding box center [328, 101] width 77 height 166
click at [358, 90] on div at bounding box center [328, 101] width 77 height 166
click at [316, 105] on div at bounding box center [328, 101] width 77 height 166
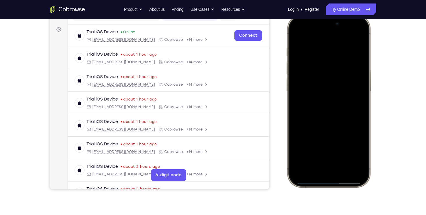
click at [331, 128] on div at bounding box center [328, 101] width 77 height 166
click at [345, 156] on div at bounding box center [328, 101] width 77 height 166
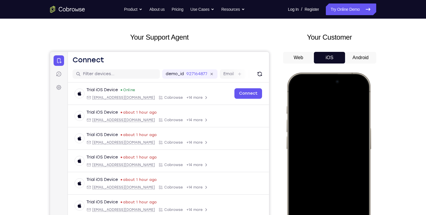
scroll to position [21, 0]
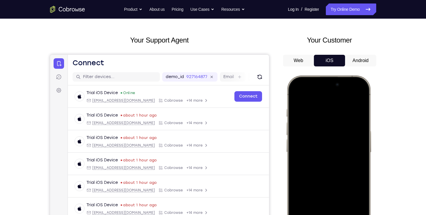
click at [299, 94] on div at bounding box center [328, 162] width 77 height 166
click at [321, 107] on div at bounding box center [328, 162] width 77 height 166
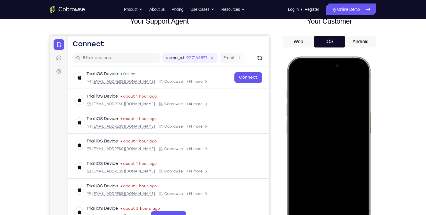
scroll to position [40, 0]
click at [356, 76] on div at bounding box center [328, 142] width 77 height 166
click at [336, 87] on div at bounding box center [328, 142] width 77 height 166
click at [357, 78] on div at bounding box center [328, 142] width 77 height 166
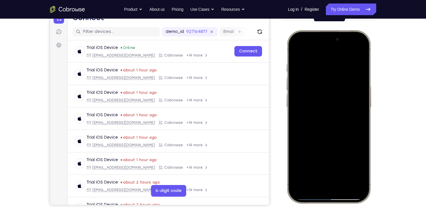
scroll to position [66, 0]
click at [355, 168] on div at bounding box center [328, 116] width 77 height 166
click at [344, 168] on div at bounding box center [328, 116] width 77 height 166
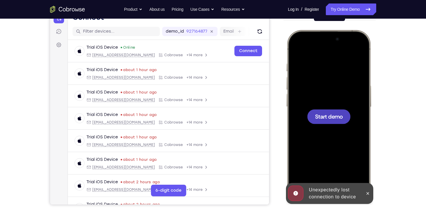
click at [321, 116] on span "Start demo" at bounding box center [329, 117] width 28 height 6
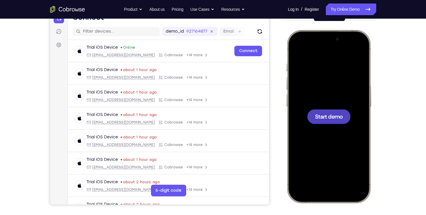
click at [301, 97] on div at bounding box center [328, 116] width 77 height 166
click at [302, 97] on div at bounding box center [328, 116] width 77 height 166
click at [70, 12] on icon "Go to the home page" at bounding box center [67, 9] width 35 height 7
click at [71, 7] on icon "Go to the home page" at bounding box center [67, 9] width 35 height 7
